Goal: Task Accomplishment & Management: Complete application form

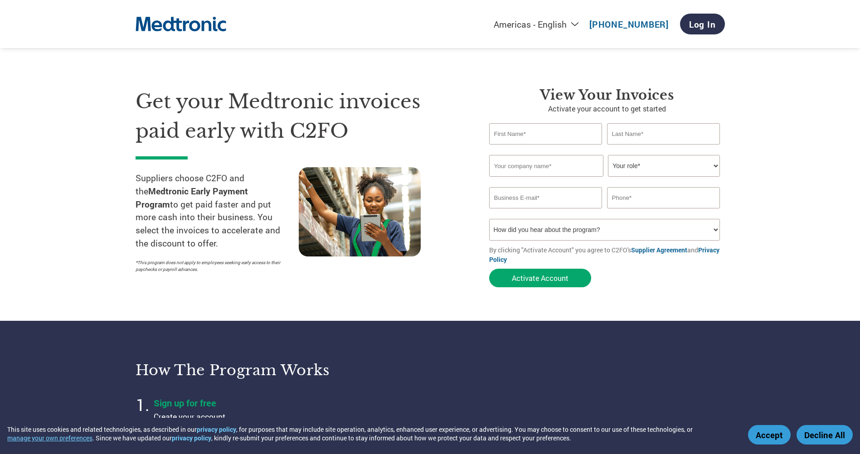
drag, startPoint x: 554, startPoint y: 130, endPoint x: 557, endPoint y: 119, distance: 11.8
click at [557, 126] on input "text" at bounding box center [545, 133] width 113 height 21
type input "[PERSON_NAME]"
type input "Ventek Solutions LLC"
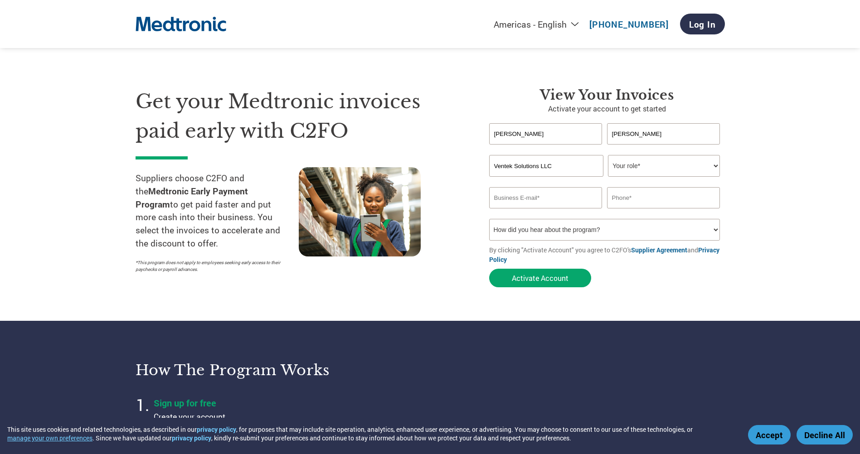
click at [716, 164] on select "Your role* CFO Controller Credit Manager Finance Director Treasurer CEO Preside…" at bounding box center [664, 166] width 112 height 22
select select "ACCOUNTS_RECEIVABLE"
click at [608, 155] on select "Your role* CFO Controller Credit Manager Finance Director Treasurer CEO Preside…" at bounding box center [664, 166] width 112 height 22
click at [567, 200] on input "email" at bounding box center [545, 197] width 113 height 21
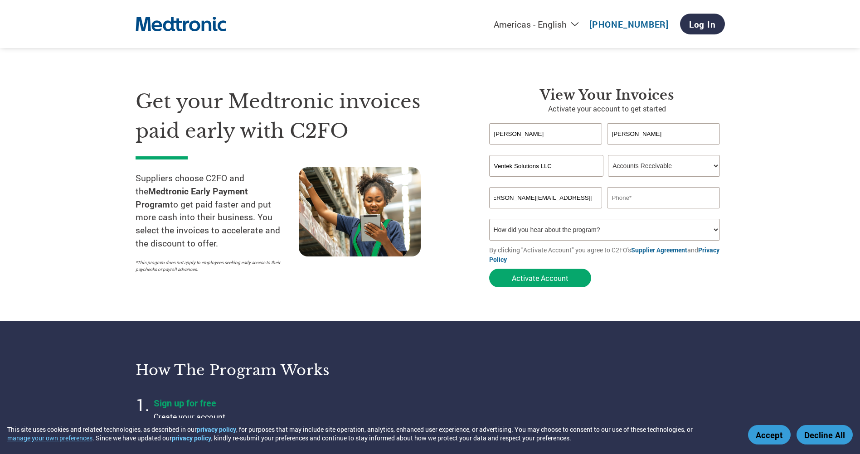
type input "[PERSON_NAME][EMAIL_ADDRESS][PERSON_NAME][DOMAIN_NAME]"
type input "[PHONE_NUMBER]"
click at [714, 229] on select "How did you hear about the program? Received a letter Email Social Media Online…" at bounding box center [604, 230] width 231 height 22
select select "Email"
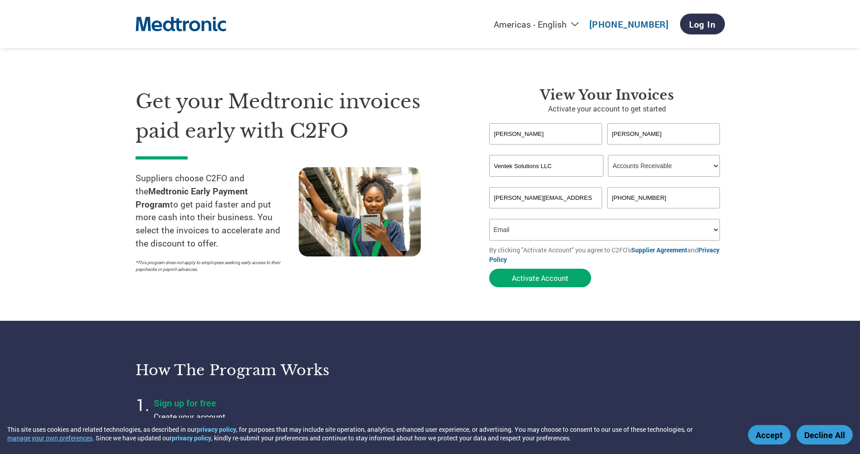
click at [489, 219] on select "How did you hear about the program? Received a letter Email Social Media Online…" at bounding box center [604, 230] width 231 height 22
click at [541, 279] on button "Activate Account" at bounding box center [540, 278] width 102 height 19
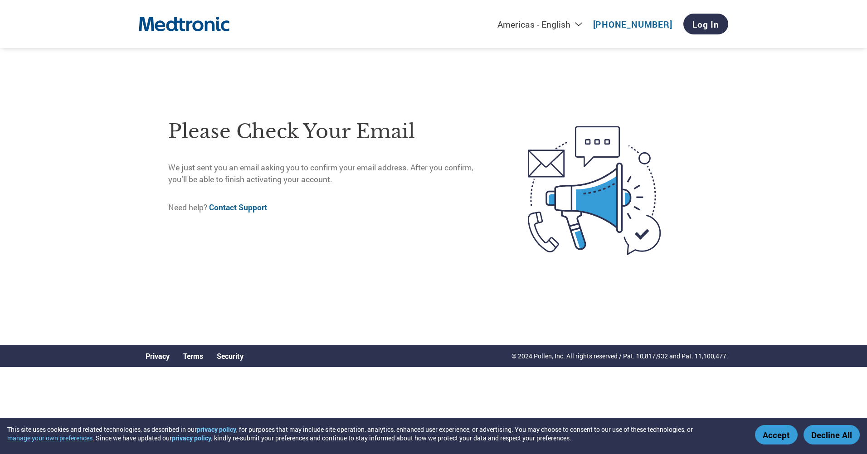
click at [783, 442] on button "Accept" at bounding box center [776, 435] width 43 height 20
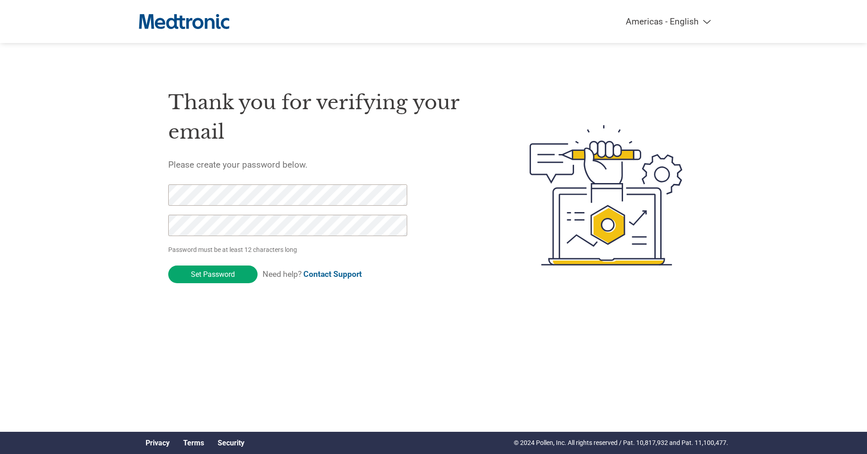
click input "Set Password" at bounding box center [212, 275] width 89 height 18
